Goal: Transaction & Acquisition: Purchase product/service

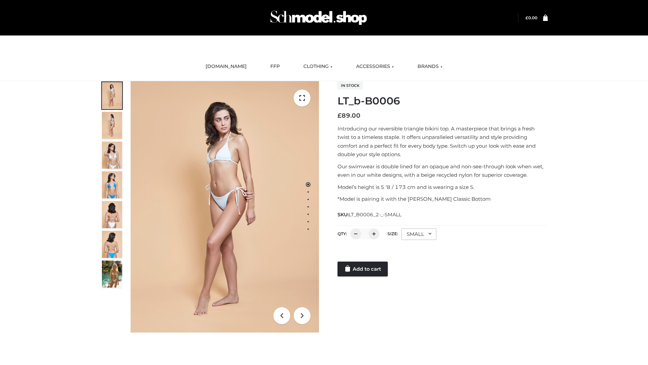
click at [363, 269] on link "Add to cart" at bounding box center [363, 268] width 50 height 15
